Goal: Task Accomplishment & Management: Complete application form

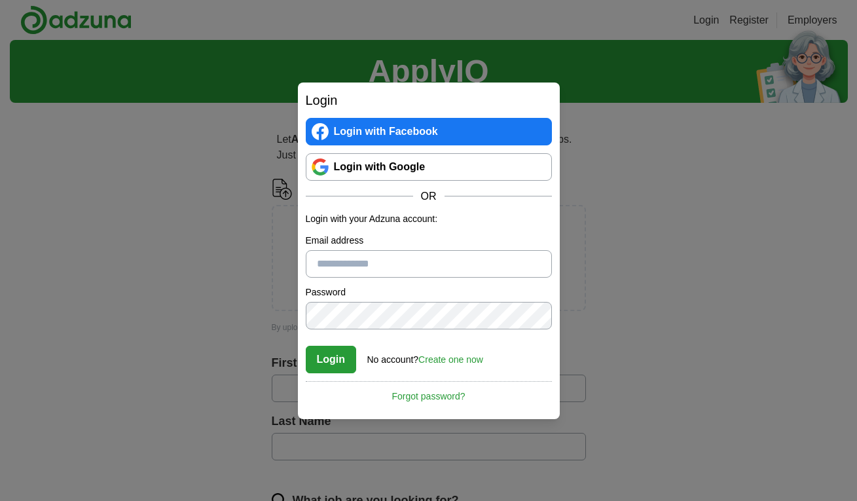
click at [375, 169] on link "Login with Google" at bounding box center [429, 166] width 246 height 27
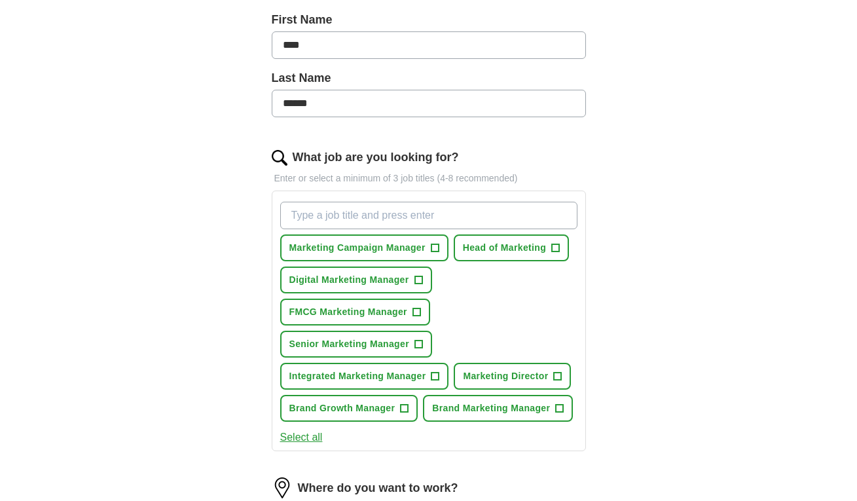
scroll to position [296, 0]
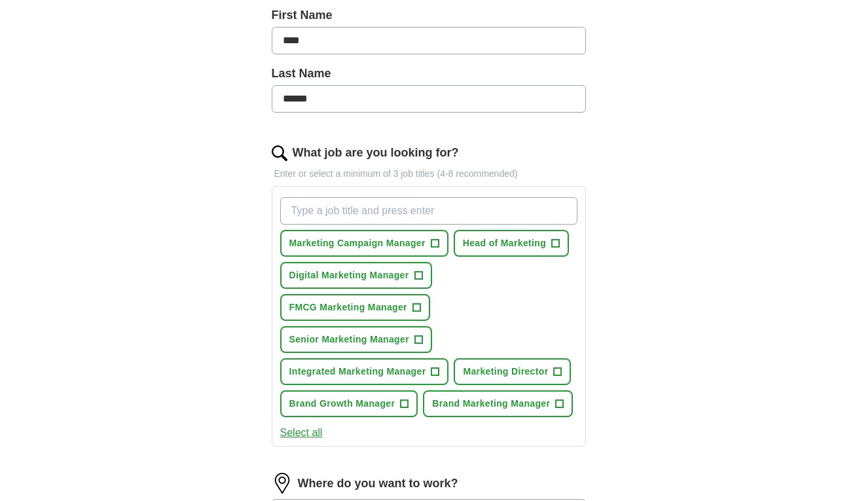
click at [558, 241] on span "+" at bounding box center [556, 243] width 8 height 10
click at [420, 306] on span "+" at bounding box center [416, 307] width 8 height 10
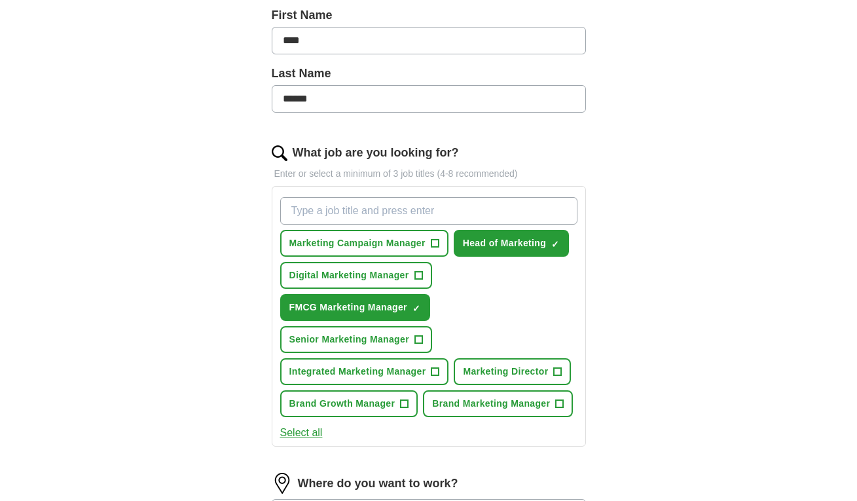
click at [422, 340] on span "+" at bounding box center [418, 339] width 8 height 10
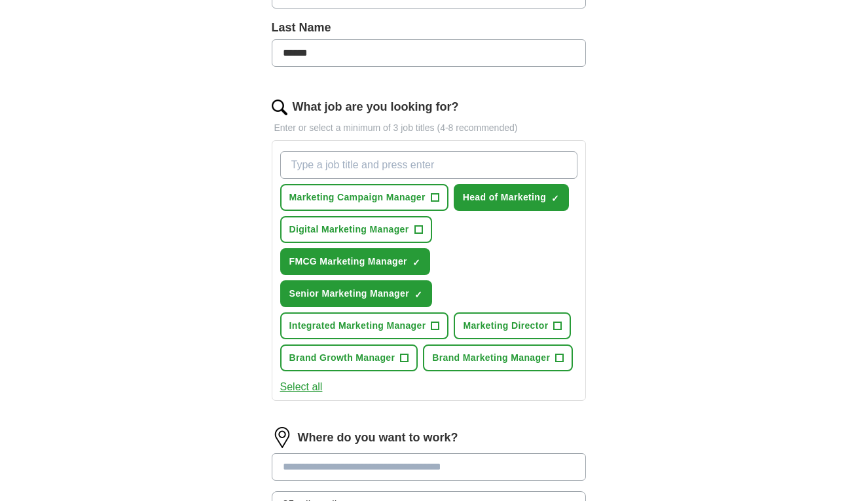
scroll to position [345, 0]
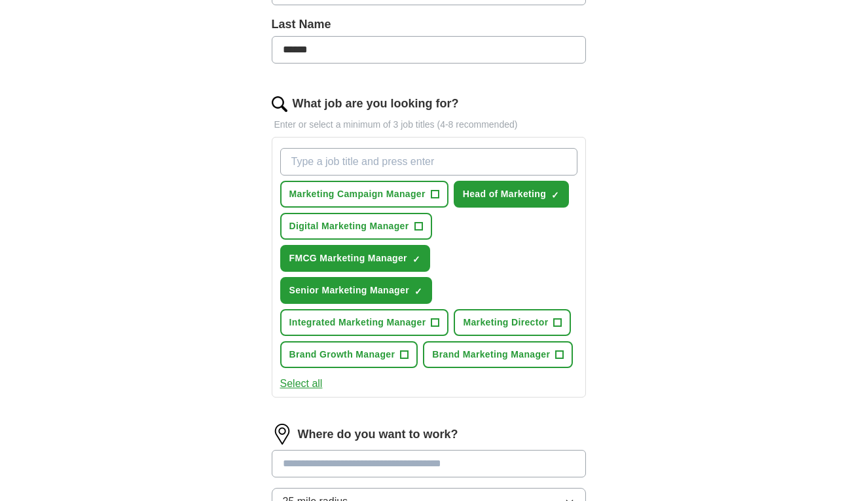
click at [571, 319] on button "Marketing Director +" at bounding box center [511, 322] width 117 height 27
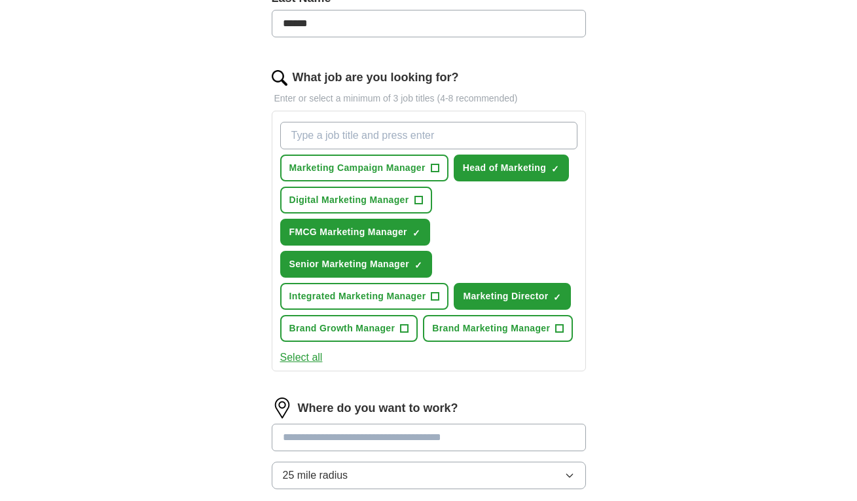
scroll to position [373, 0]
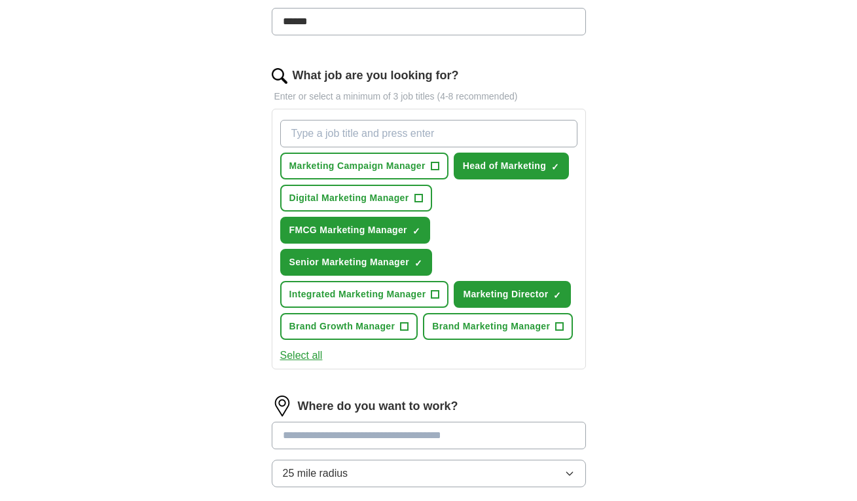
click at [563, 327] on span "+" at bounding box center [560, 326] width 8 height 10
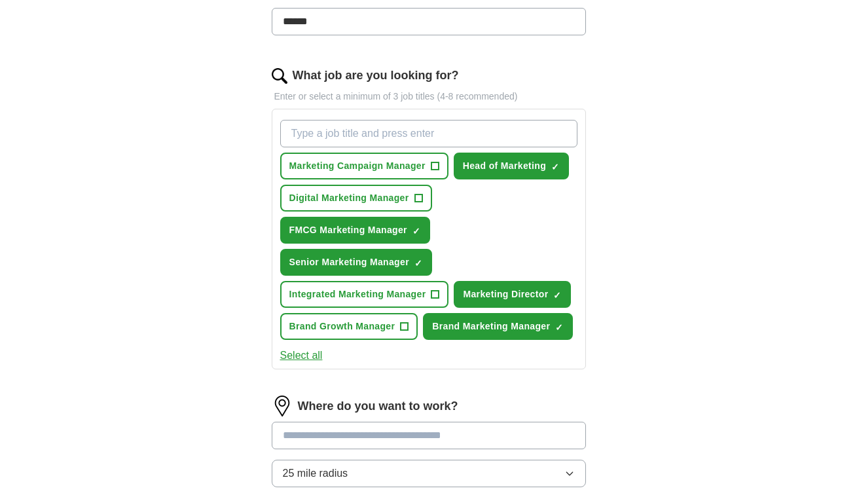
click at [313, 355] on button "Select all" at bounding box center [301, 355] width 43 height 16
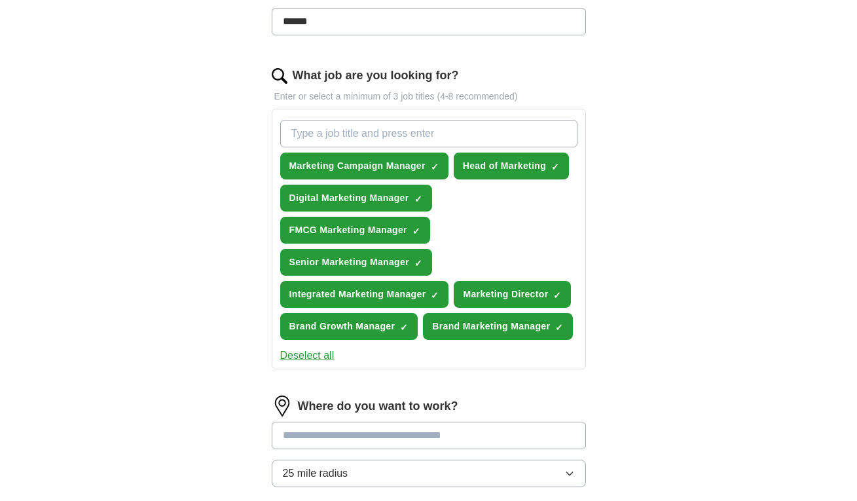
click at [315, 356] on button "Deselect all" at bounding box center [307, 355] width 54 height 16
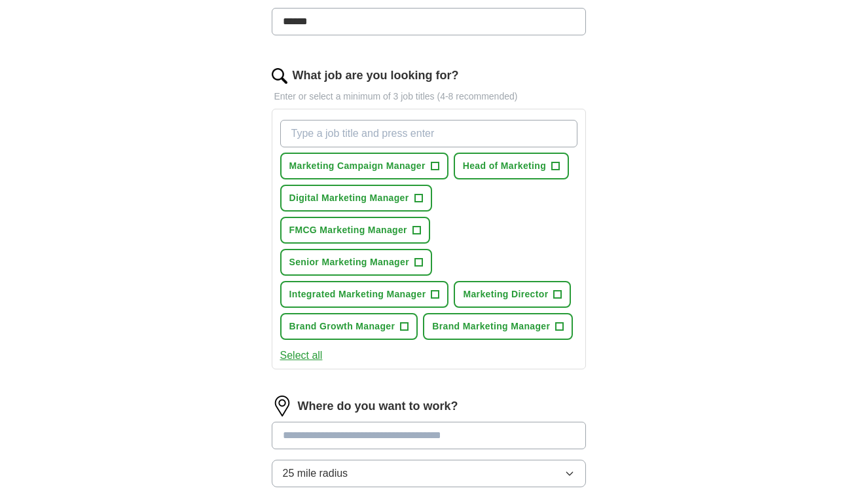
click at [551, 165] on button "Head of Marketing +" at bounding box center [510, 165] width 115 height 27
click at [422, 165] on span "Marketing Campaign Manager" at bounding box center [357, 166] width 136 height 14
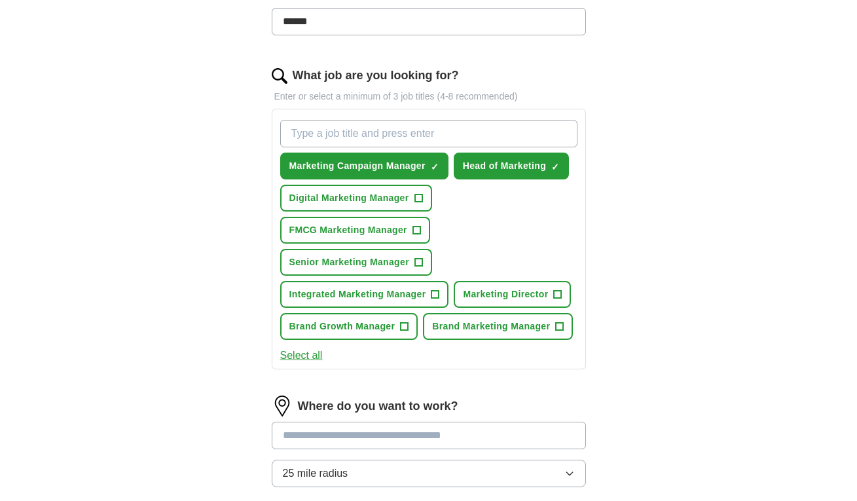
click at [398, 230] on span "FMCG Marketing Manager" at bounding box center [348, 230] width 118 height 14
click at [397, 270] on button "Senior Marketing Manager +" at bounding box center [356, 262] width 152 height 27
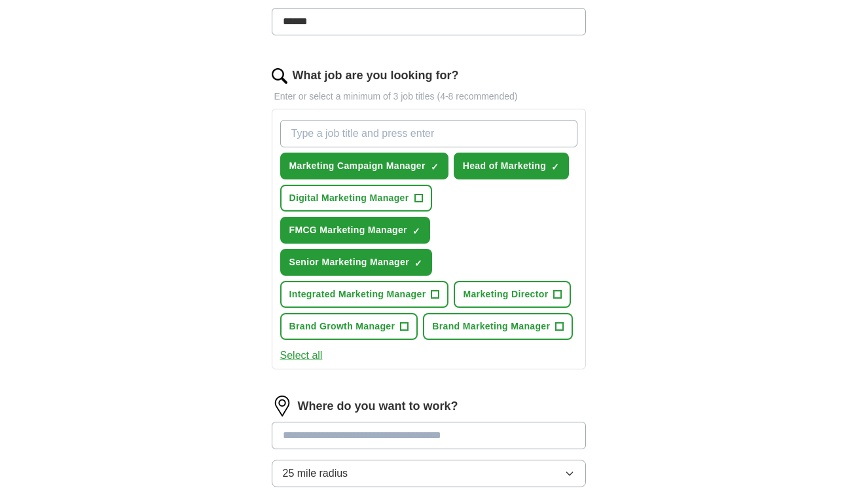
click at [416, 293] on span "Integrated Marketing Manager" at bounding box center [357, 294] width 137 height 14
click at [523, 287] on button "Marketing Director +" at bounding box center [511, 294] width 117 height 27
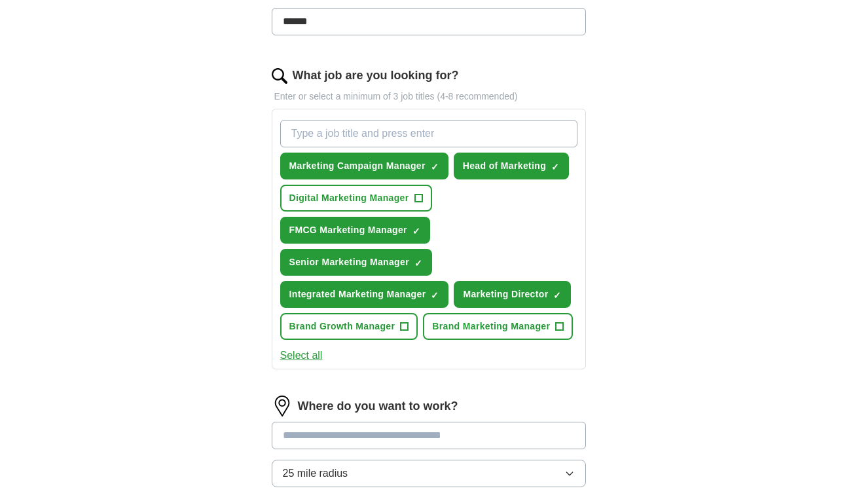
click at [495, 328] on span "Brand Marketing Manager" at bounding box center [491, 326] width 118 height 14
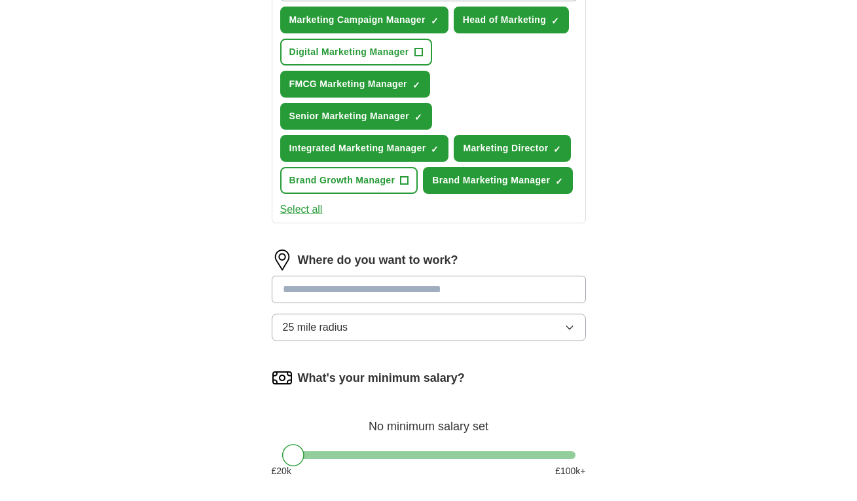
scroll to position [527, 0]
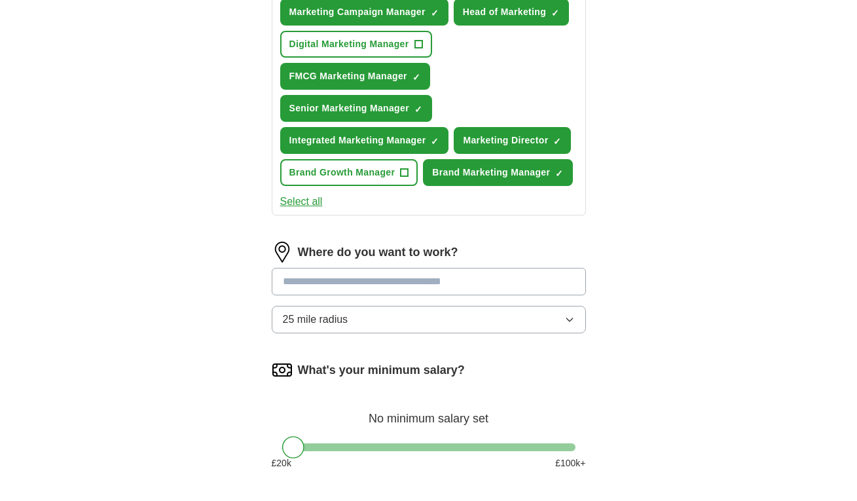
click at [522, 284] on input at bounding box center [429, 281] width 314 height 27
type input "******"
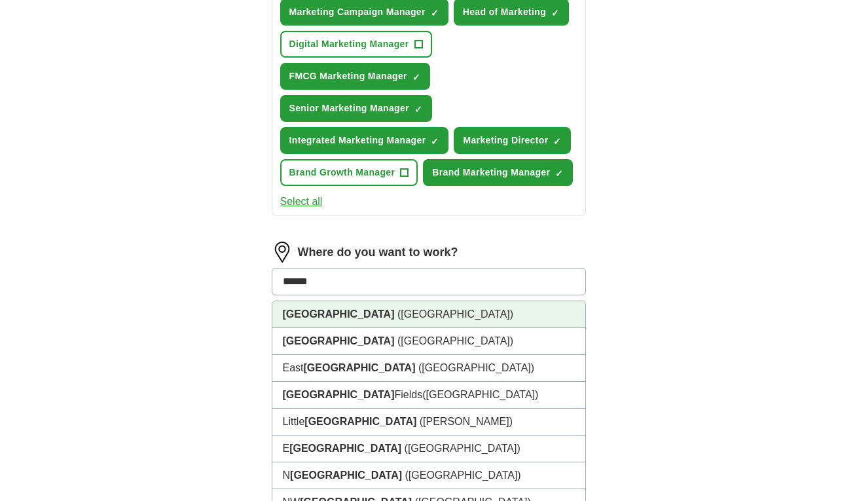
click at [539, 310] on li "[GEOGRAPHIC_DATA] ([GEOGRAPHIC_DATA])" at bounding box center [428, 314] width 313 height 27
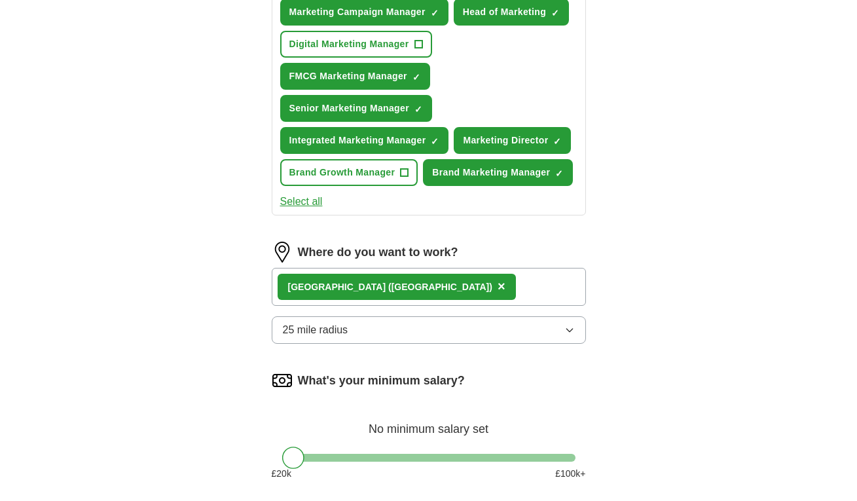
click at [535, 293] on div "[GEOGRAPHIC_DATA] ([GEOGRAPHIC_DATA]) ×" at bounding box center [429, 287] width 314 height 38
click at [531, 284] on div "[GEOGRAPHIC_DATA] ([GEOGRAPHIC_DATA]) ×" at bounding box center [429, 287] width 314 height 38
click at [505, 287] on div "[GEOGRAPHIC_DATA] ([GEOGRAPHIC_DATA]) ×" at bounding box center [429, 287] width 314 height 38
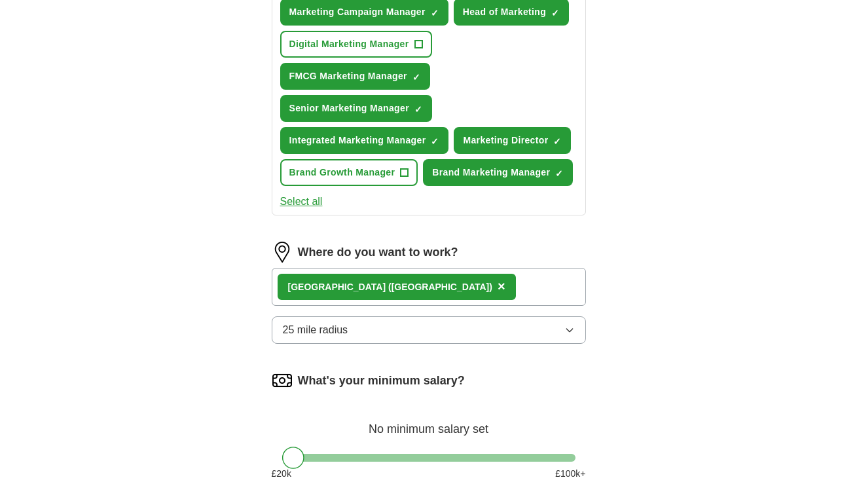
click at [505, 287] on div "[GEOGRAPHIC_DATA] ([GEOGRAPHIC_DATA]) ×" at bounding box center [429, 287] width 314 height 38
click at [419, 289] on div "[GEOGRAPHIC_DATA] ([GEOGRAPHIC_DATA]) ×" at bounding box center [429, 287] width 314 height 38
click at [497, 291] on span "×" at bounding box center [501, 286] width 8 height 14
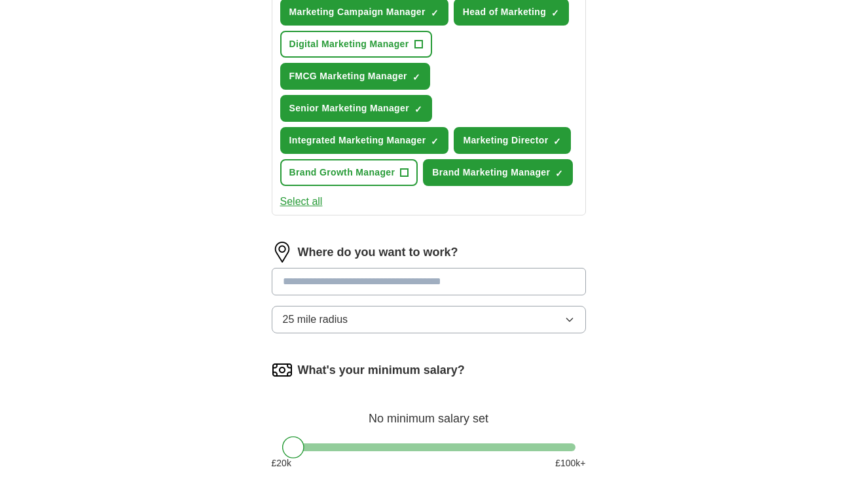
click at [346, 284] on input at bounding box center [429, 281] width 314 height 27
type input "*"
type input "******"
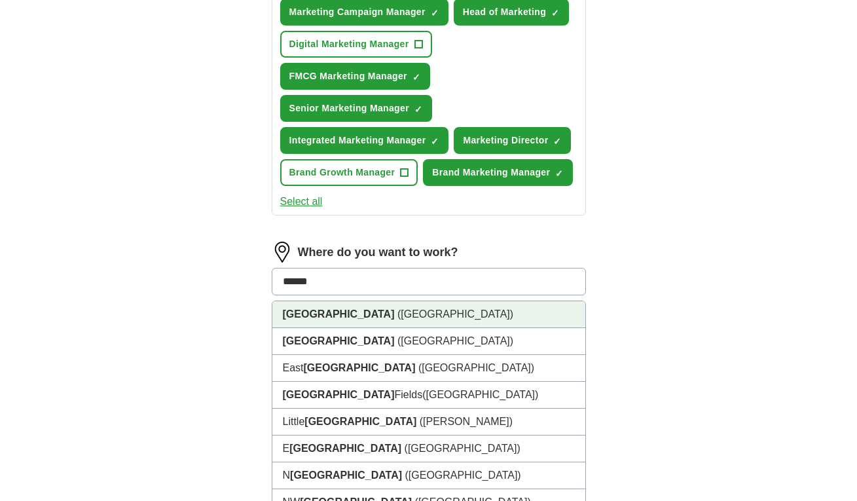
click at [397, 311] on span "([GEOGRAPHIC_DATA])" at bounding box center [455, 313] width 116 height 11
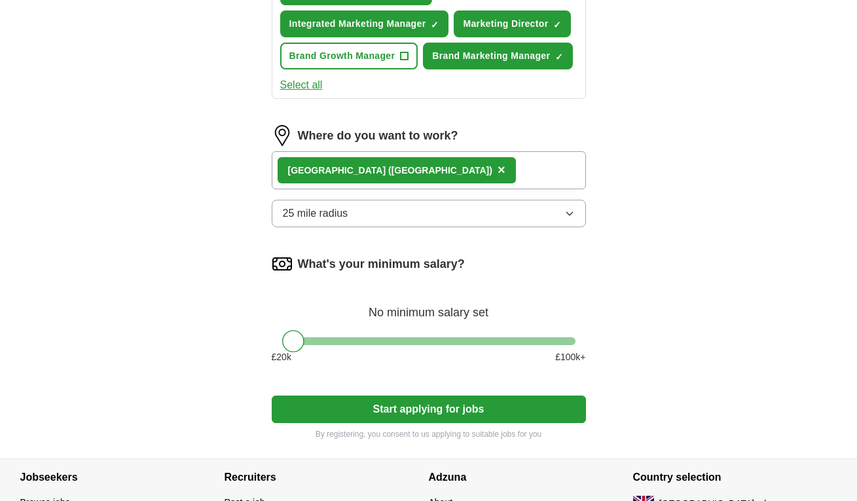
scroll to position [665, 0]
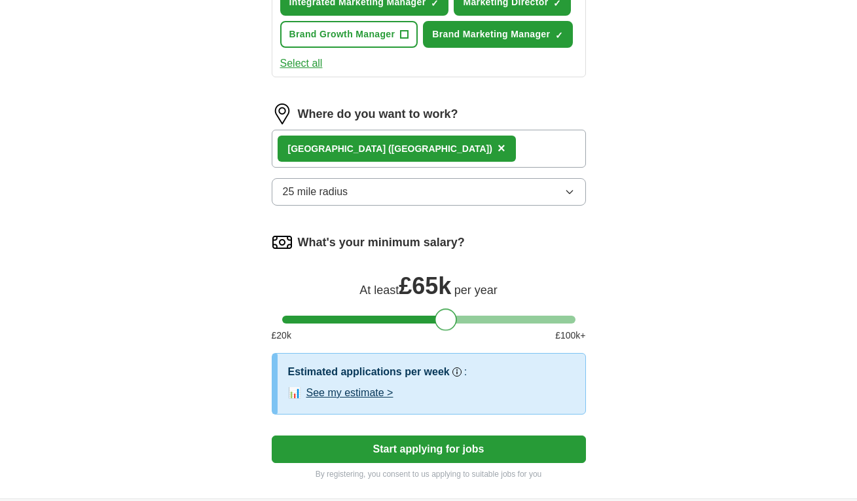
drag, startPoint x: 296, startPoint y: 320, endPoint x: 448, endPoint y: 329, distance: 152.1
click at [448, 329] on div at bounding box center [446, 319] width 22 height 22
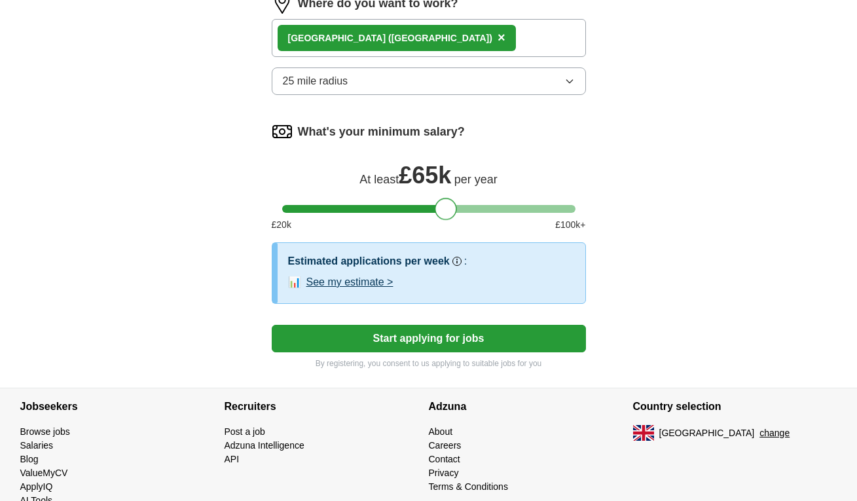
scroll to position [779, 0]
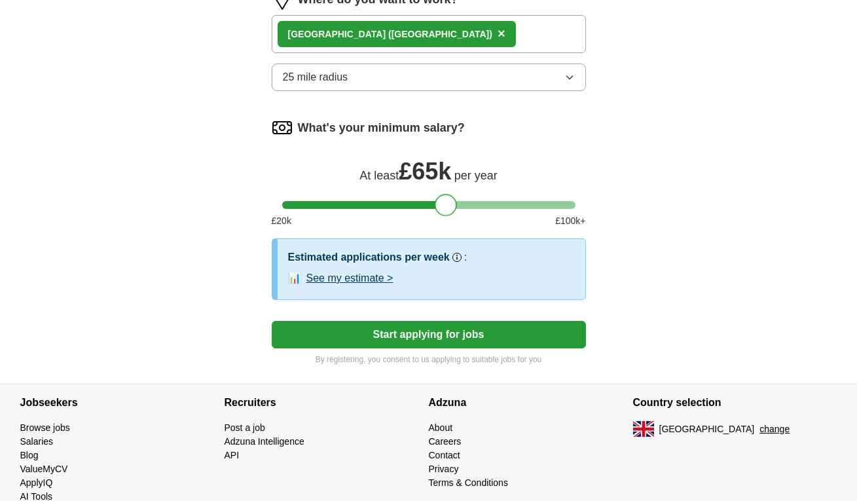
click at [493, 336] on button "Start applying for jobs" at bounding box center [429, 334] width 314 height 27
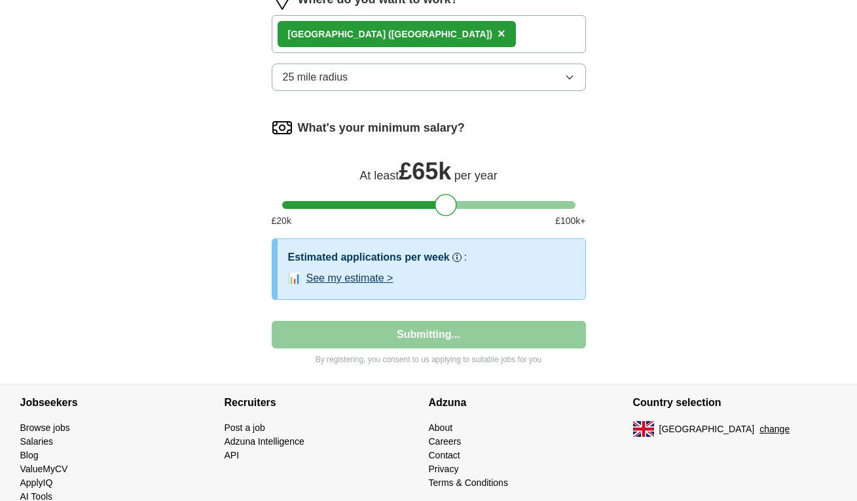
select select "**"
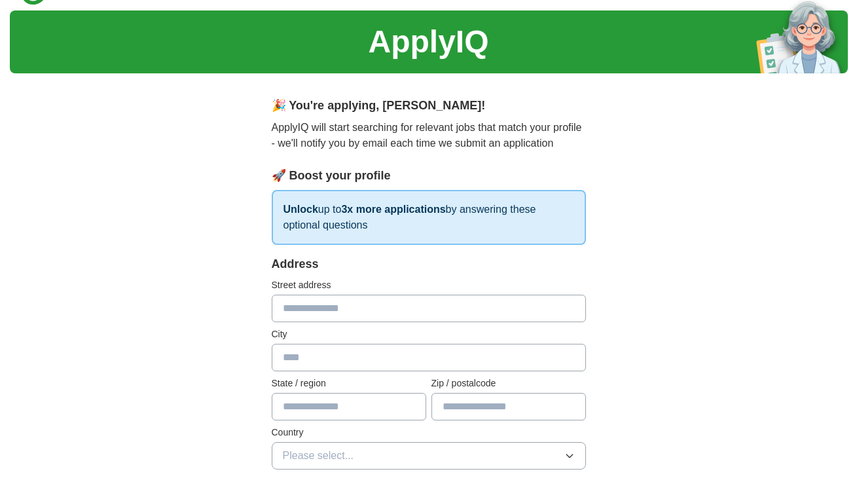
scroll to position [39, 0]
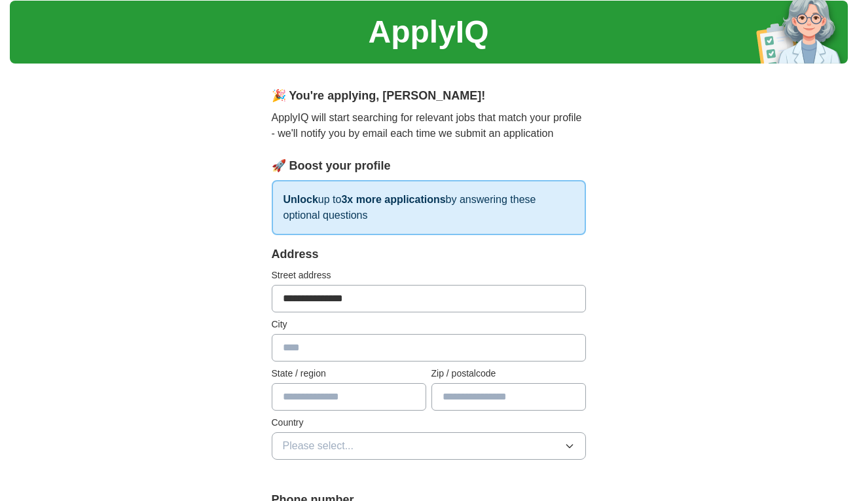
type input "**********"
type input "******"
type input "**********"
type input "********"
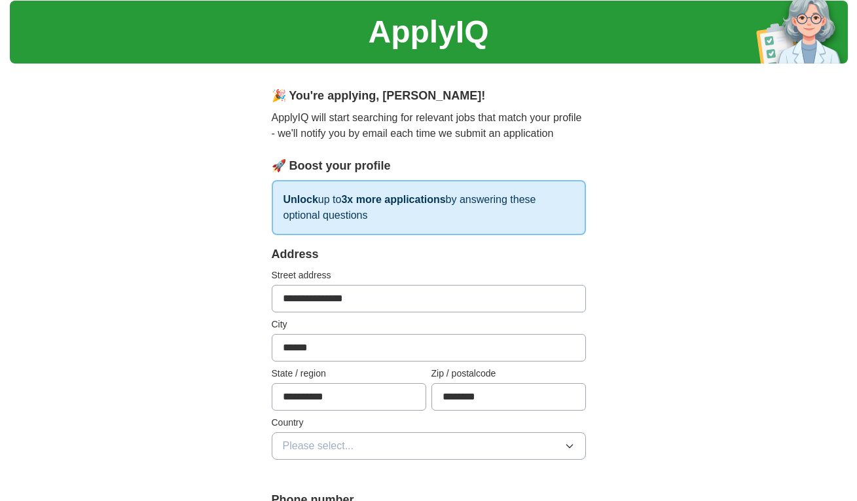
click at [517, 446] on button "Please select..." at bounding box center [429, 445] width 314 height 27
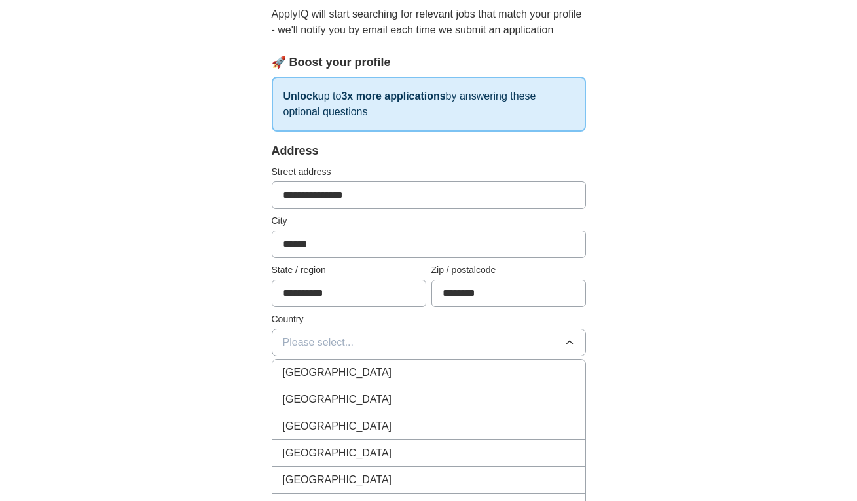
scroll to position [144, 0]
click at [494, 369] on div "[GEOGRAPHIC_DATA]" at bounding box center [429, 371] width 292 height 16
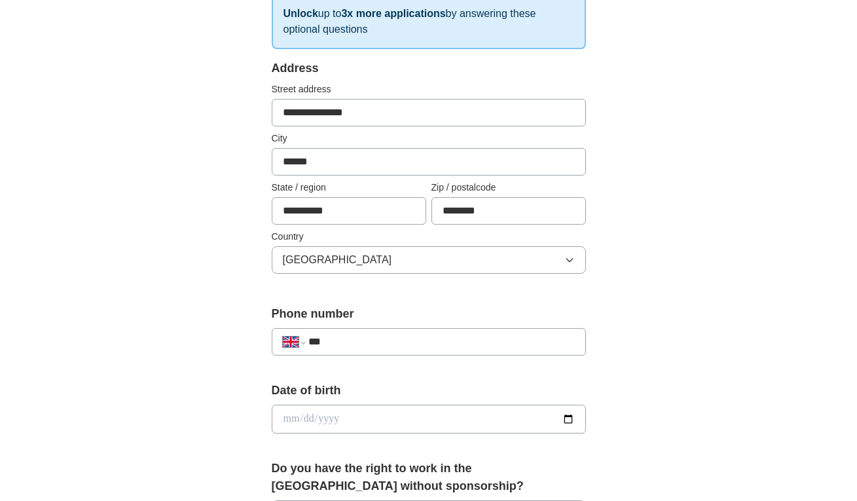
scroll to position [231, 0]
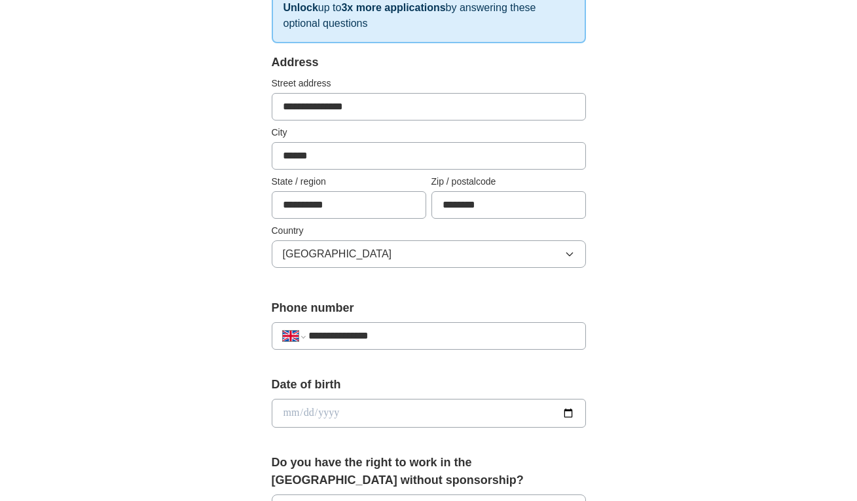
type input "**********"
click at [456, 419] on input "date" at bounding box center [429, 413] width 314 height 29
click at [310, 414] on input "date" at bounding box center [429, 413] width 314 height 29
click at [334, 415] on input "date" at bounding box center [429, 413] width 314 height 29
type input "**********"
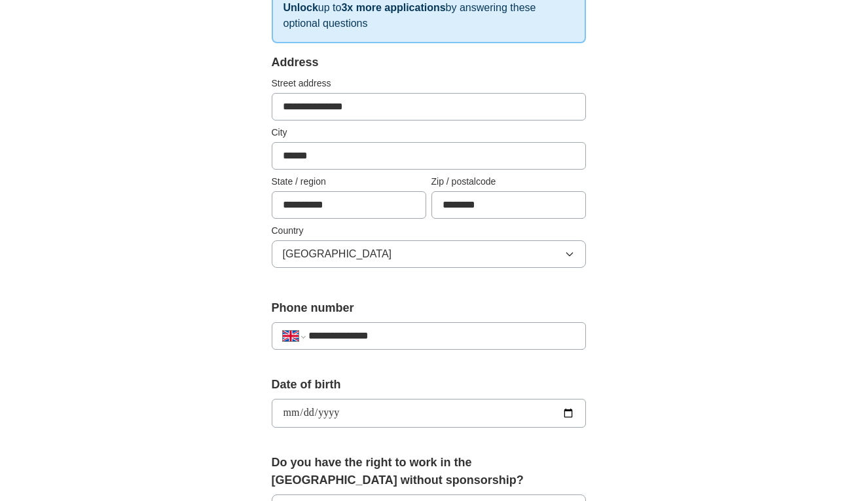
click at [644, 381] on div "**********" at bounding box center [429, 396] width 838 height 1174
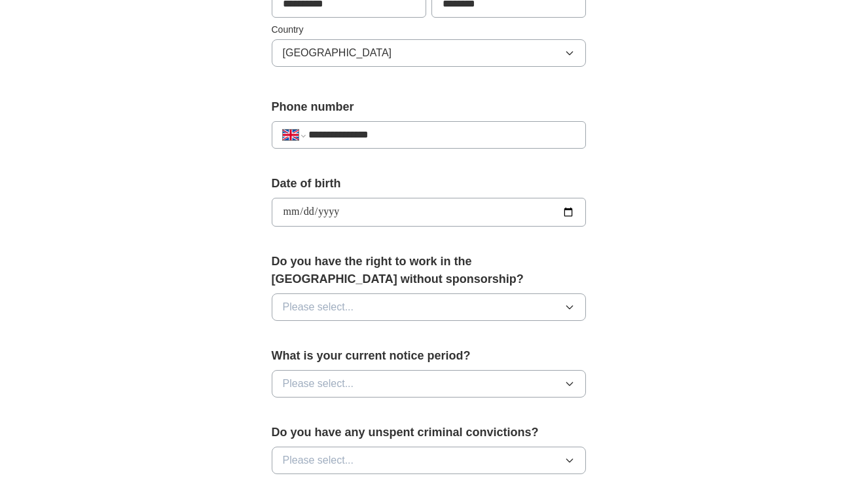
scroll to position [433, 0]
click at [579, 310] on button "Please select..." at bounding box center [429, 306] width 314 height 27
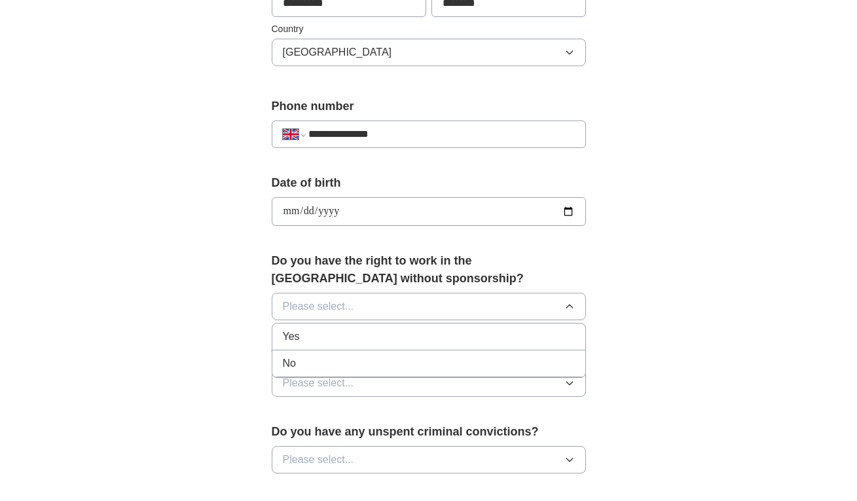
click at [551, 340] on div "Yes" at bounding box center [429, 336] width 292 height 16
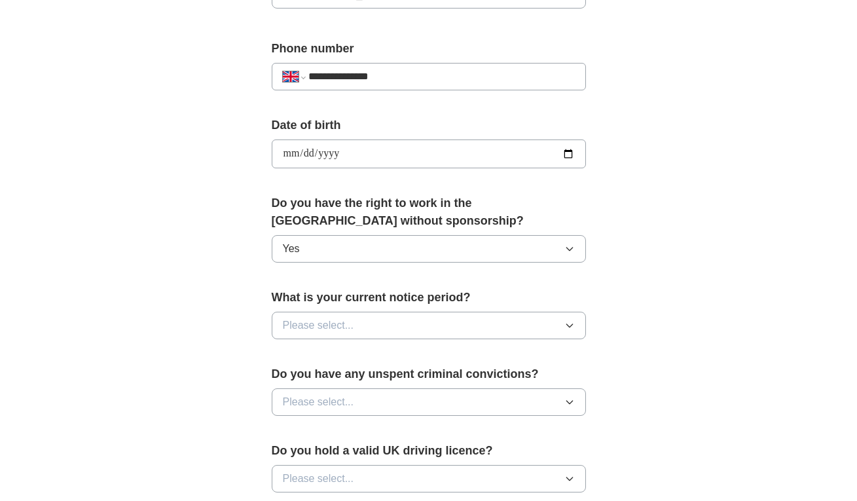
scroll to position [497, 0]
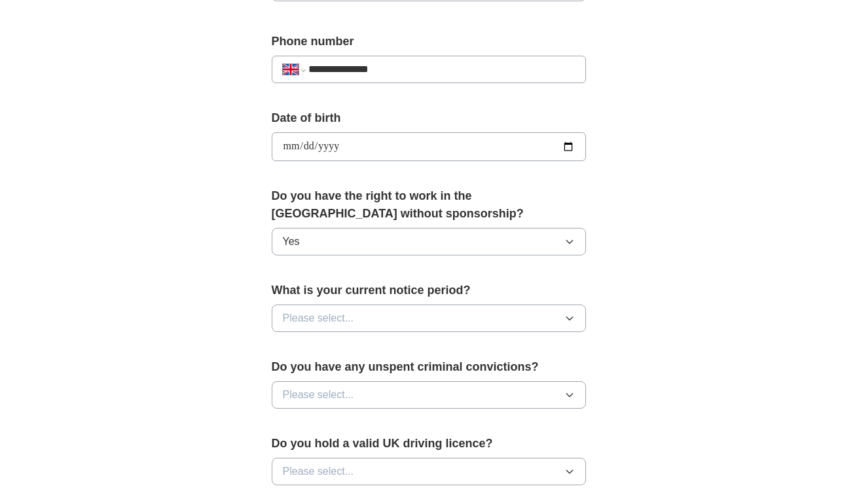
click at [571, 321] on icon "button" at bounding box center [569, 318] width 10 height 10
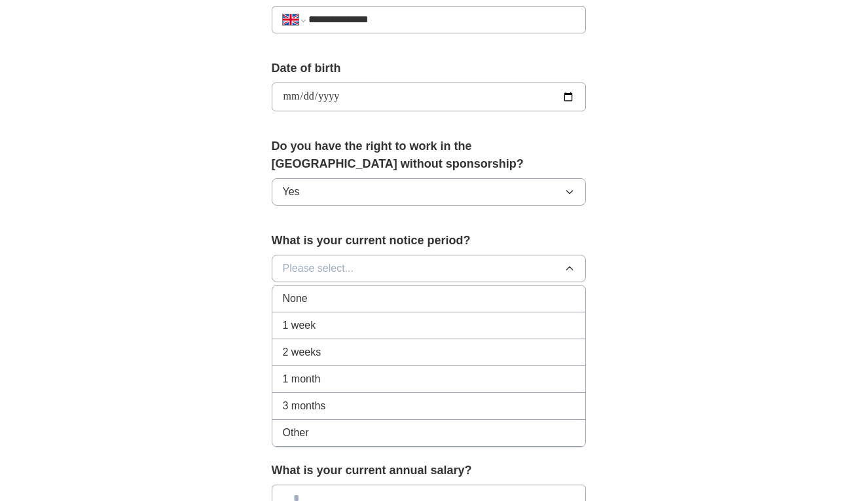
scroll to position [548, 0]
click at [521, 300] on div "None" at bounding box center [429, 297] width 292 height 16
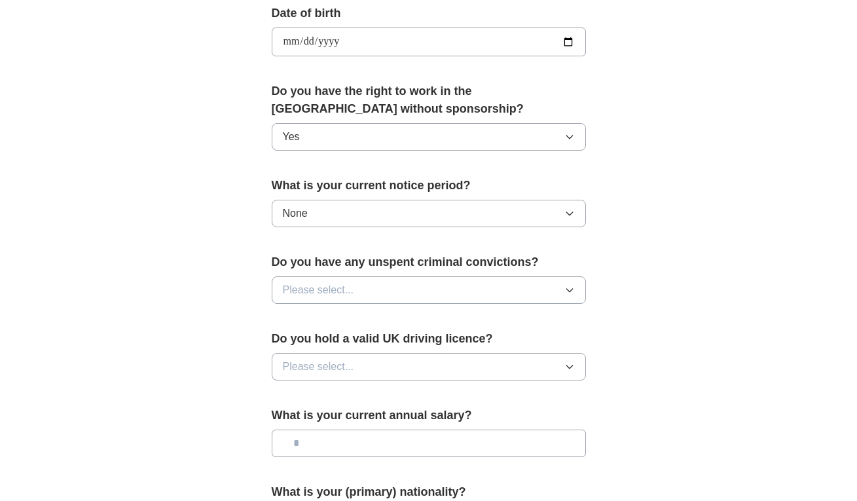
scroll to position [605, 0]
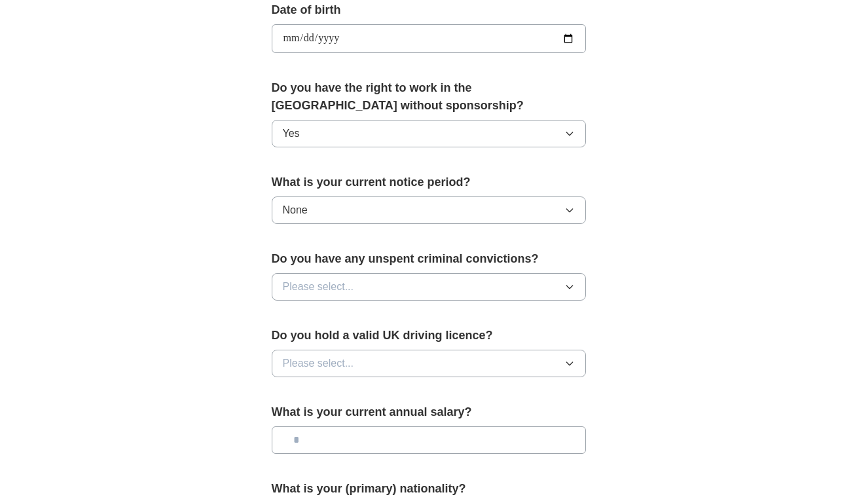
click at [571, 284] on icon "button" at bounding box center [569, 286] width 10 height 10
click at [536, 337] on div "No" at bounding box center [429, 344] width 292 height 16
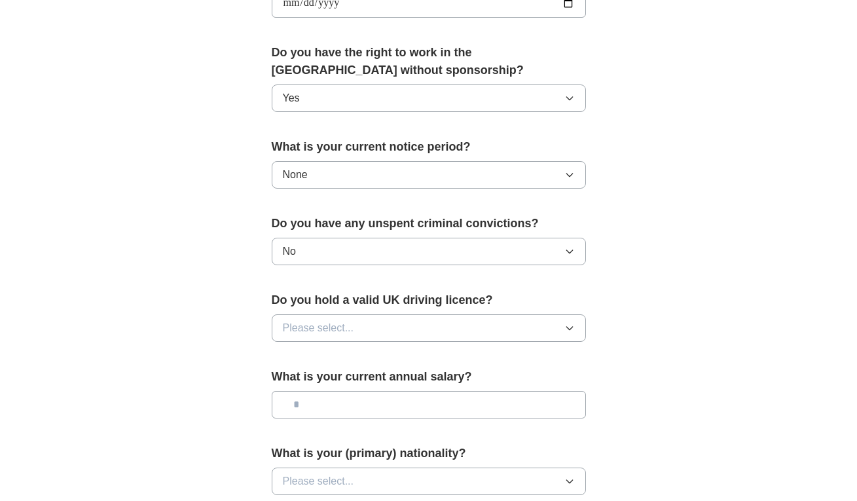
scroll to position [664, 0]
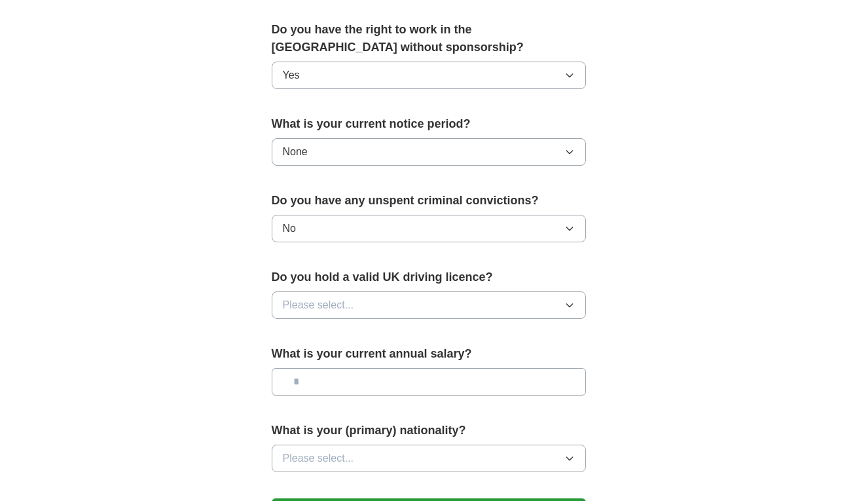
click at [576, 306] on button "Please select..." at bounding box center [429, 304] width 314 height 27
click at [547, 340] on div "Yes" at bounding box center [429, 335] width 292 height 16
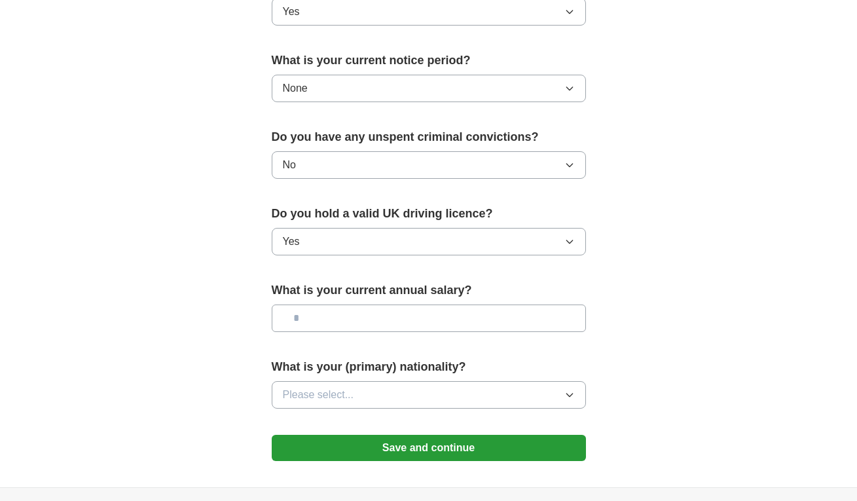
scroll to position [728, 0]
click at [566, 318] on input "text" at bounding box center [429, 317] width 314 height 27
type input "*******"
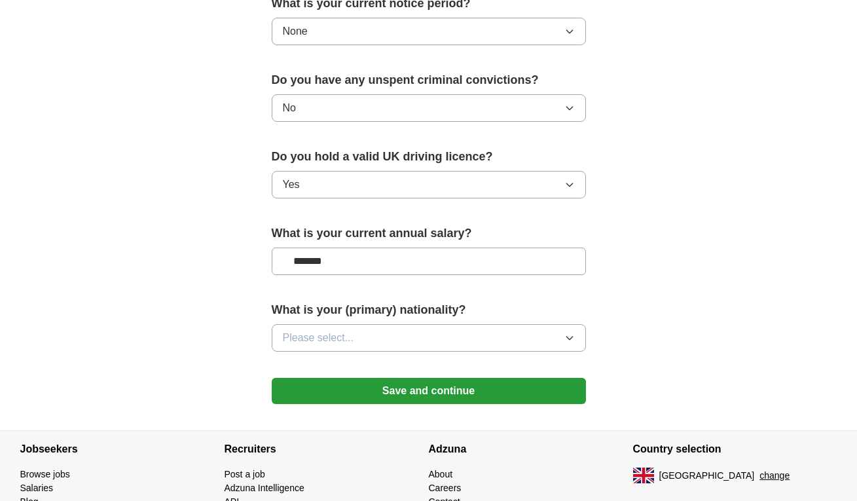
scroll to position [785, 0]
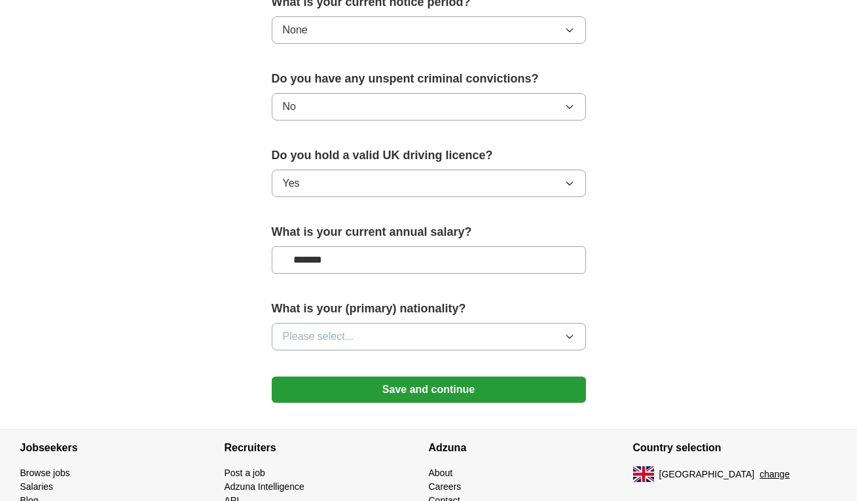
click at [550, 342] on button "Please select..." at bounding box center [429, 336] width 314 height 27
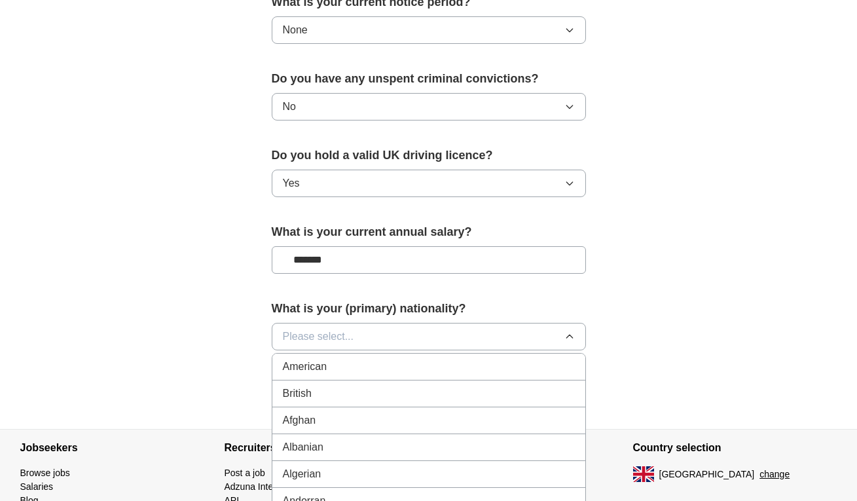
click at [523, 390] on div "British" at bounding box center [429, 393] width 292 height 16
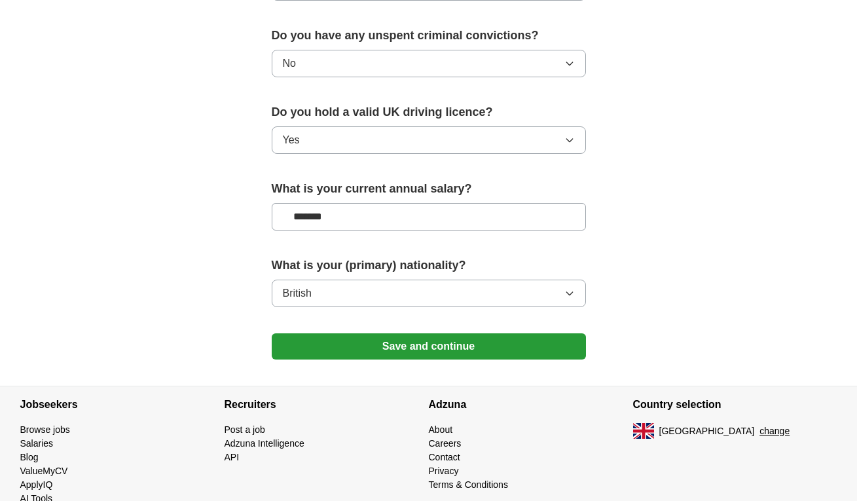
scroll to position [829, 0]
click at [486, 351] on button "Save and continue" at bounding box center [429, 345] width 314 height 26
